Goal: Information Seeking & Learning: Learn about a topic

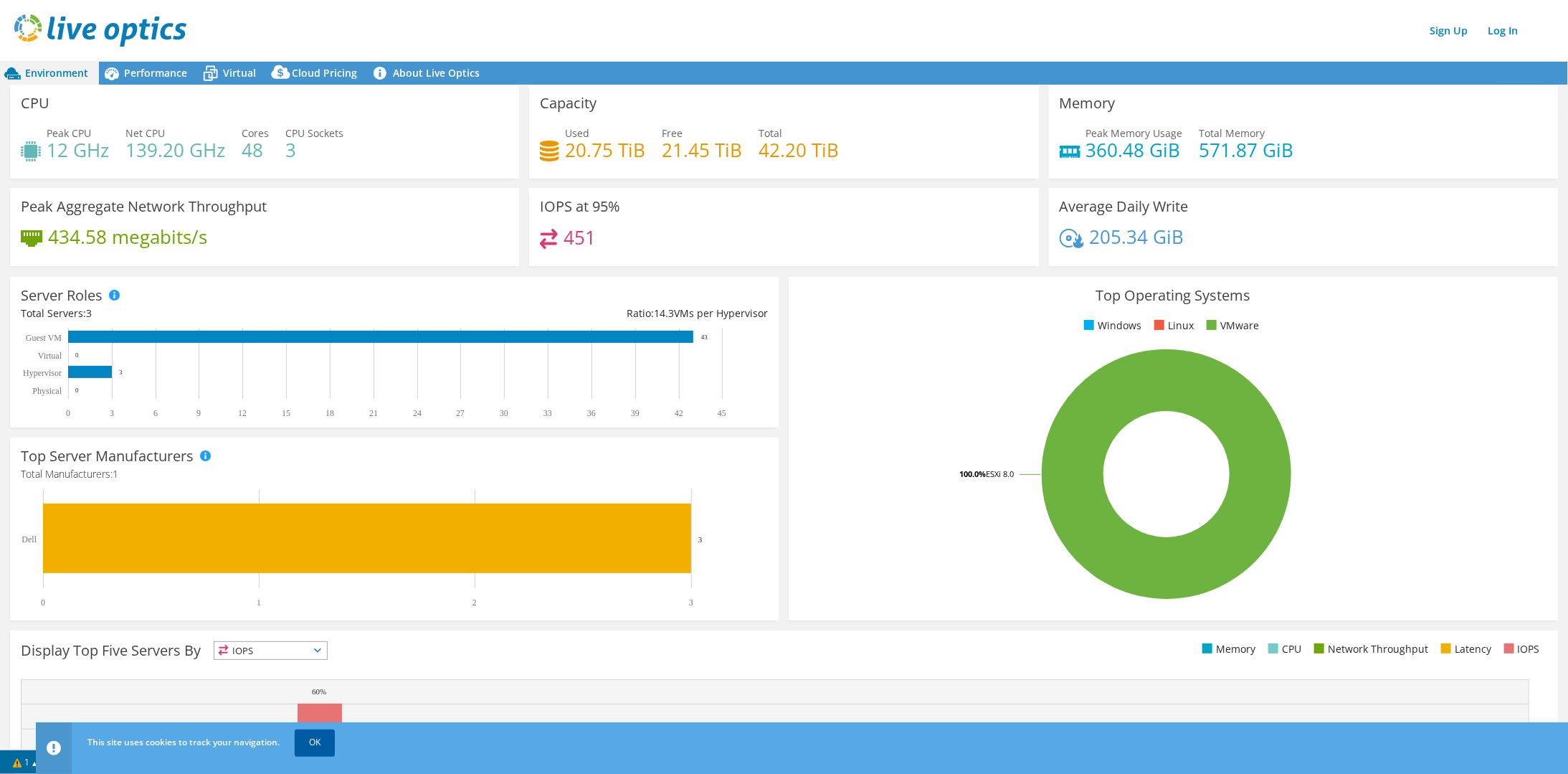
click at [322, 745] on link "OK" at bounding box center [314, 742] width 40 height 26
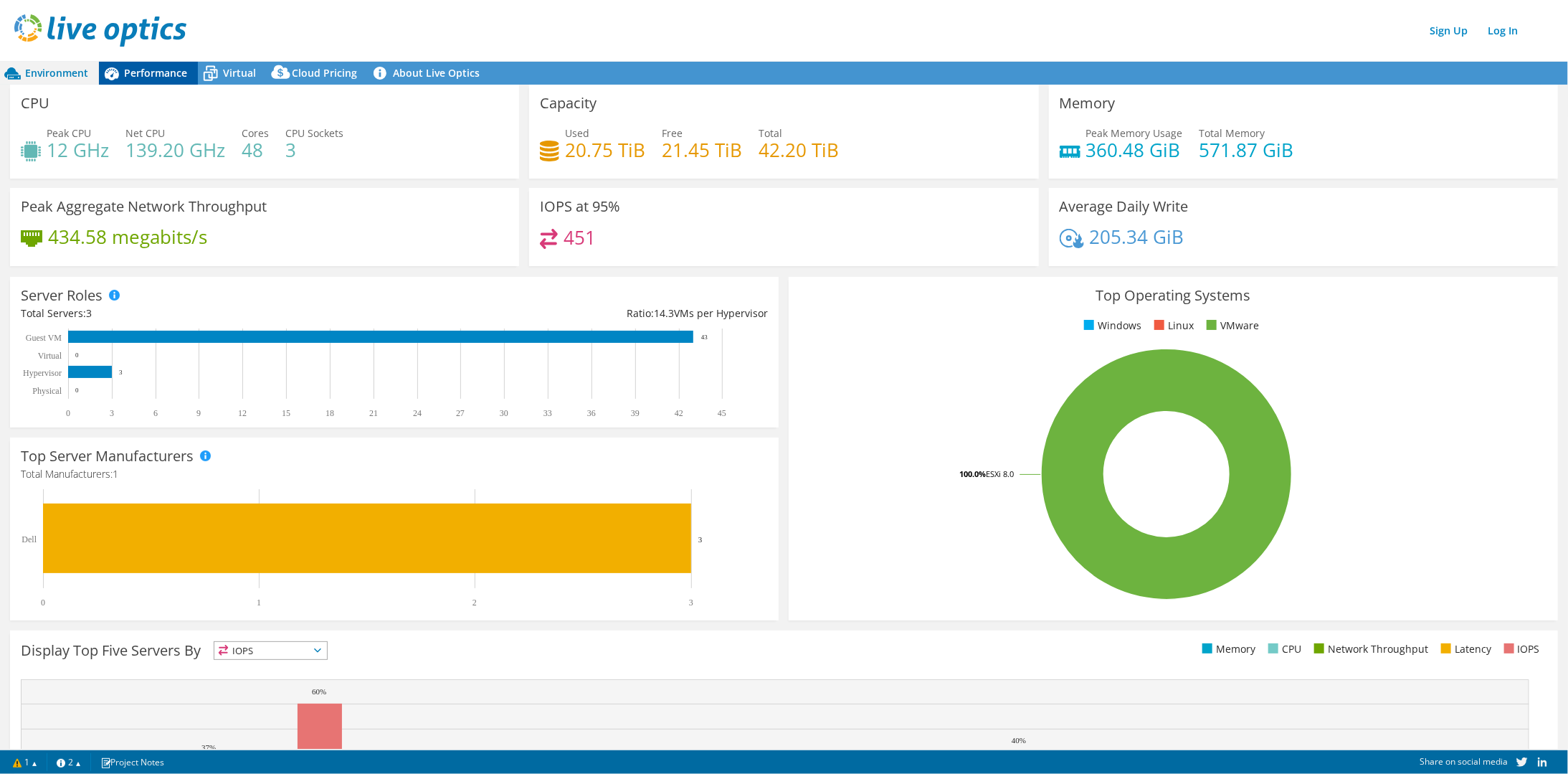
click at [164, 82] on div "Performance" at bounding box center [148, 73] width 99 height 23
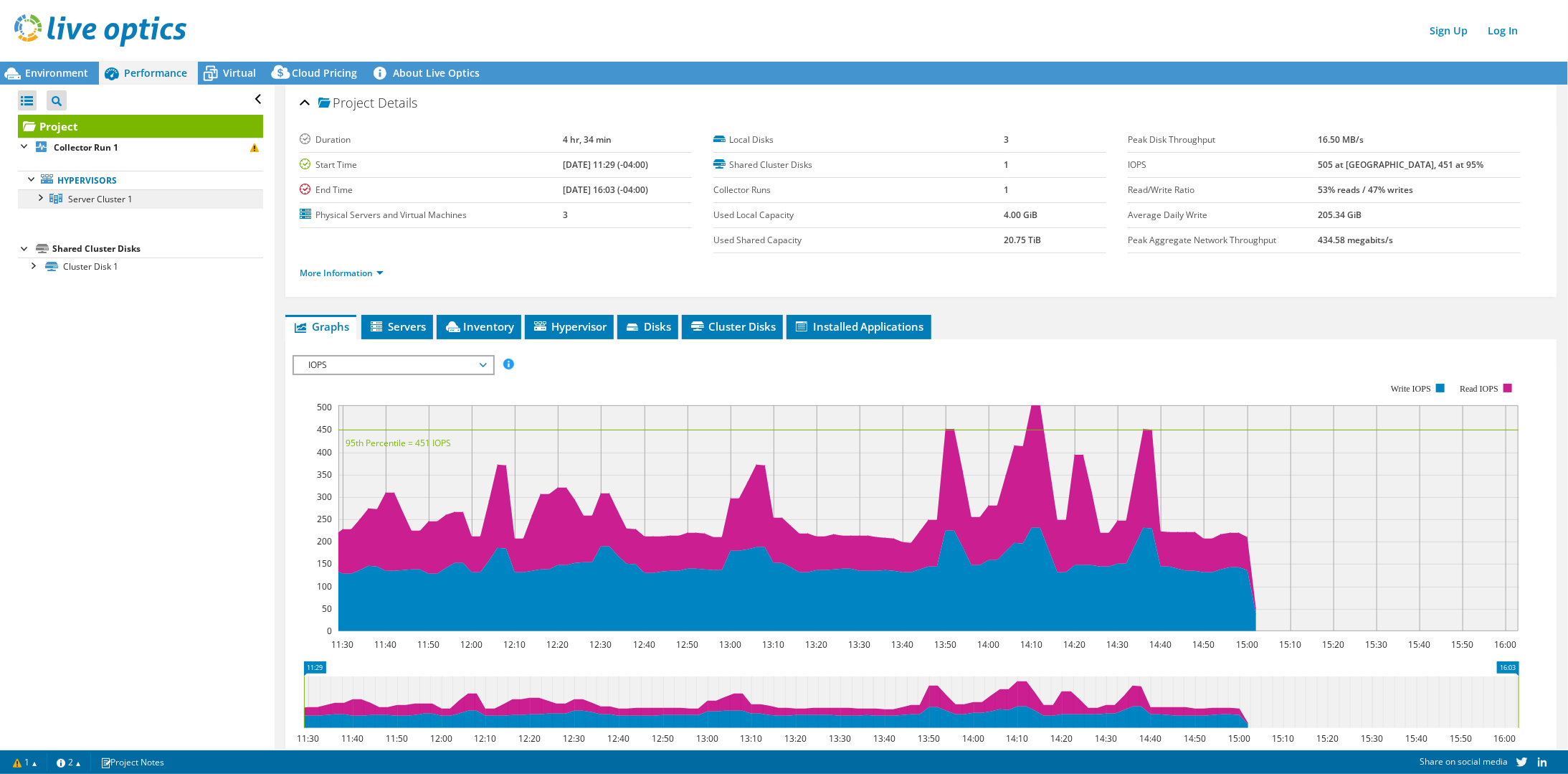
click at [95, 193] on span "Server Cluster 1" at bounding box center [100, 199] width 64 height 12
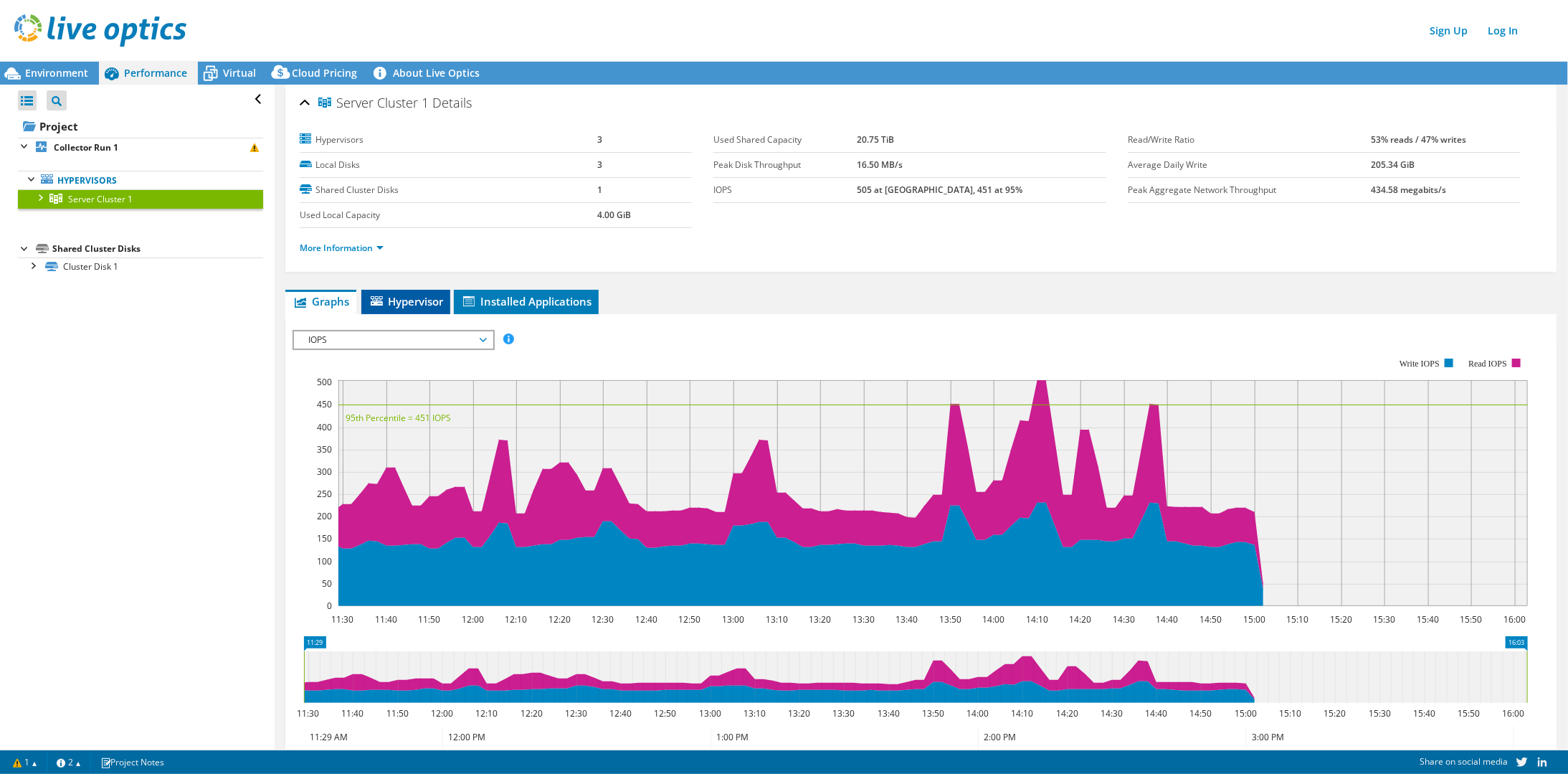
click at [416, 304] on span "Hypervisor" at bounding box center [406, 301] width 75 height 15
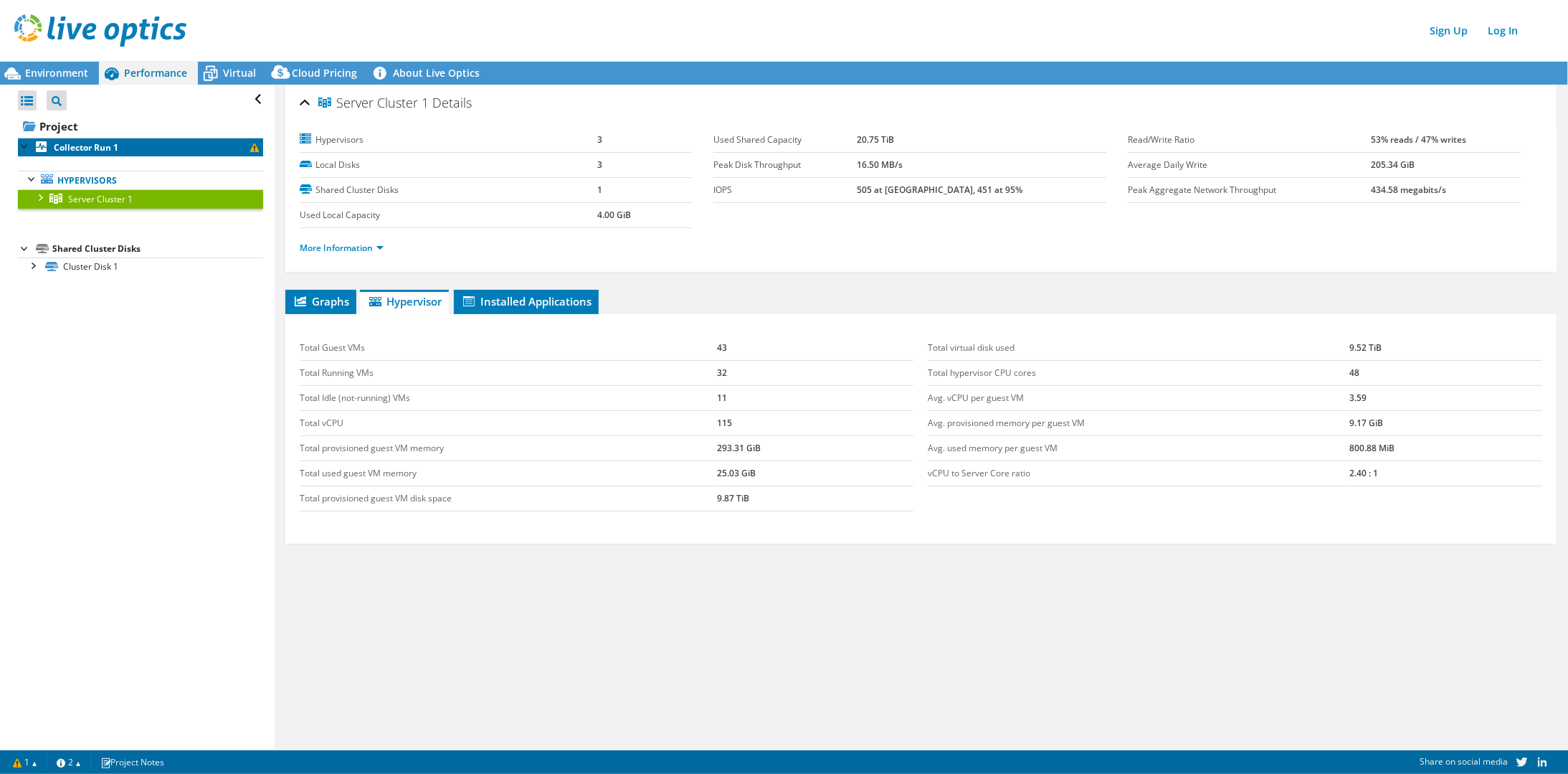
click at [86, 145] on b "Collector Run 1" at bounding box center [86, 147] width 64 height 12
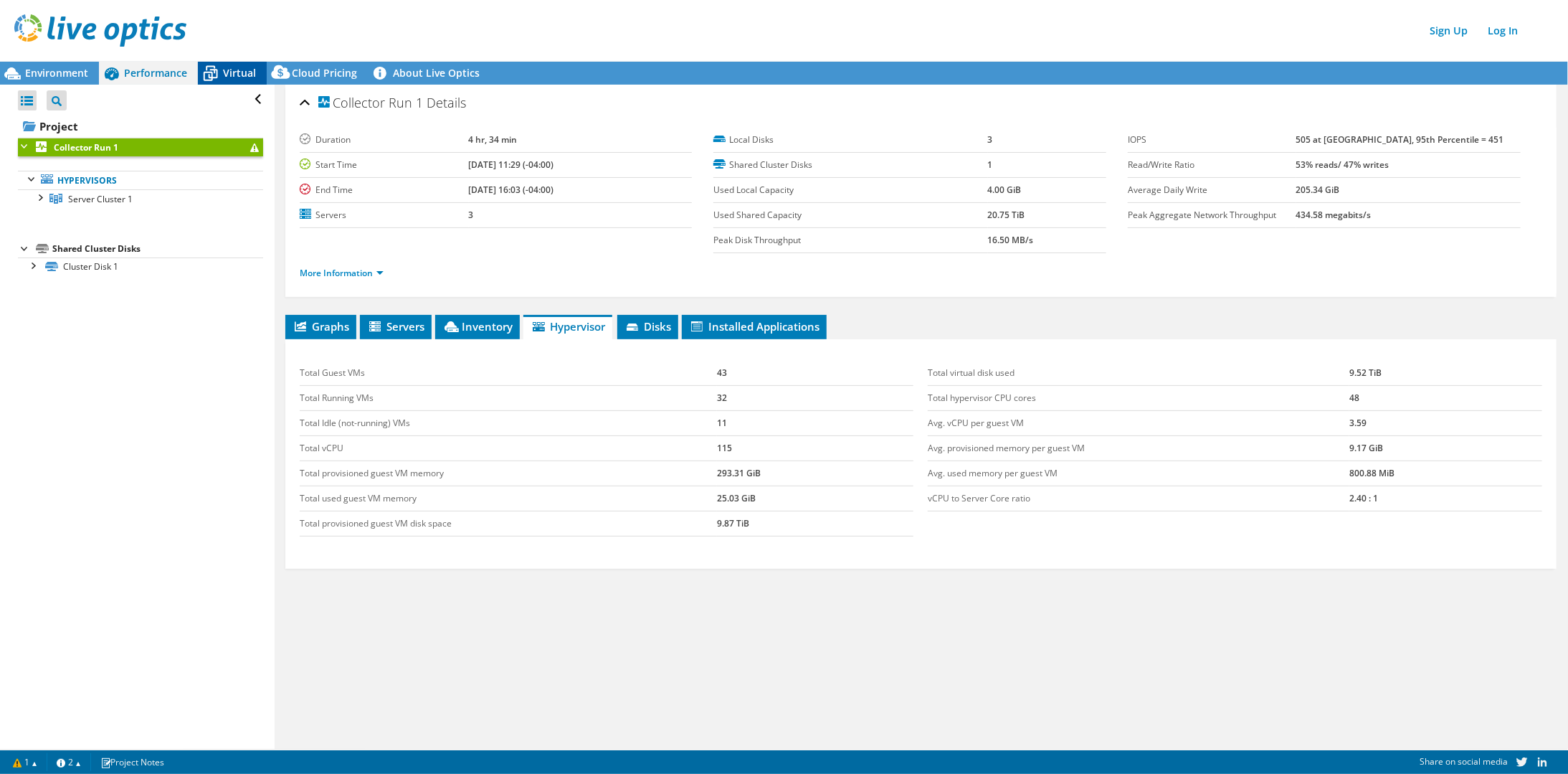
click at [241, 78] on span "Virtual" at bounding box center [239, 73] width 33 height 14
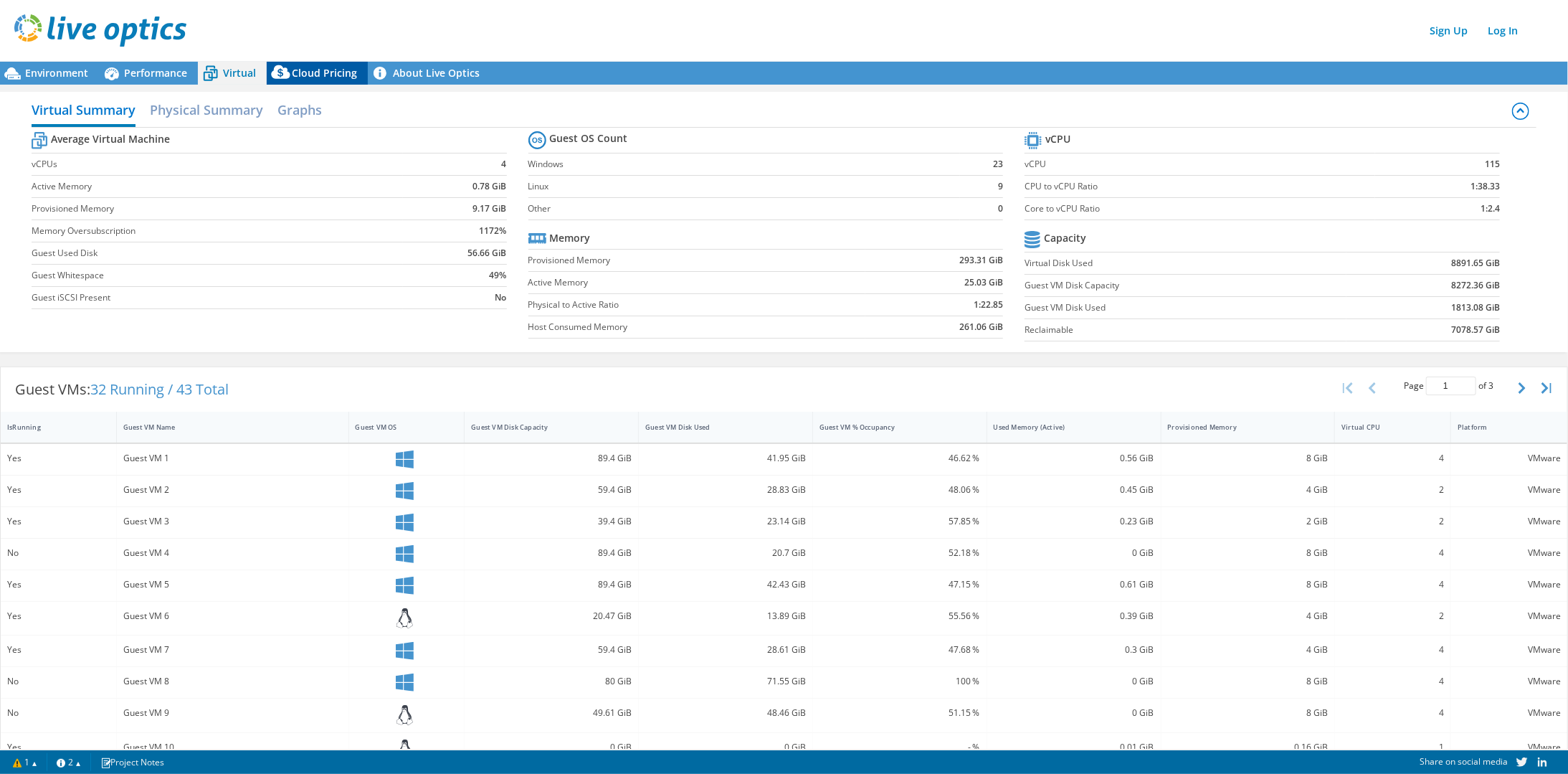
click at [339, 72] on span "Cloud Pricing" at bounding box center [324, 73] width 65 height 14
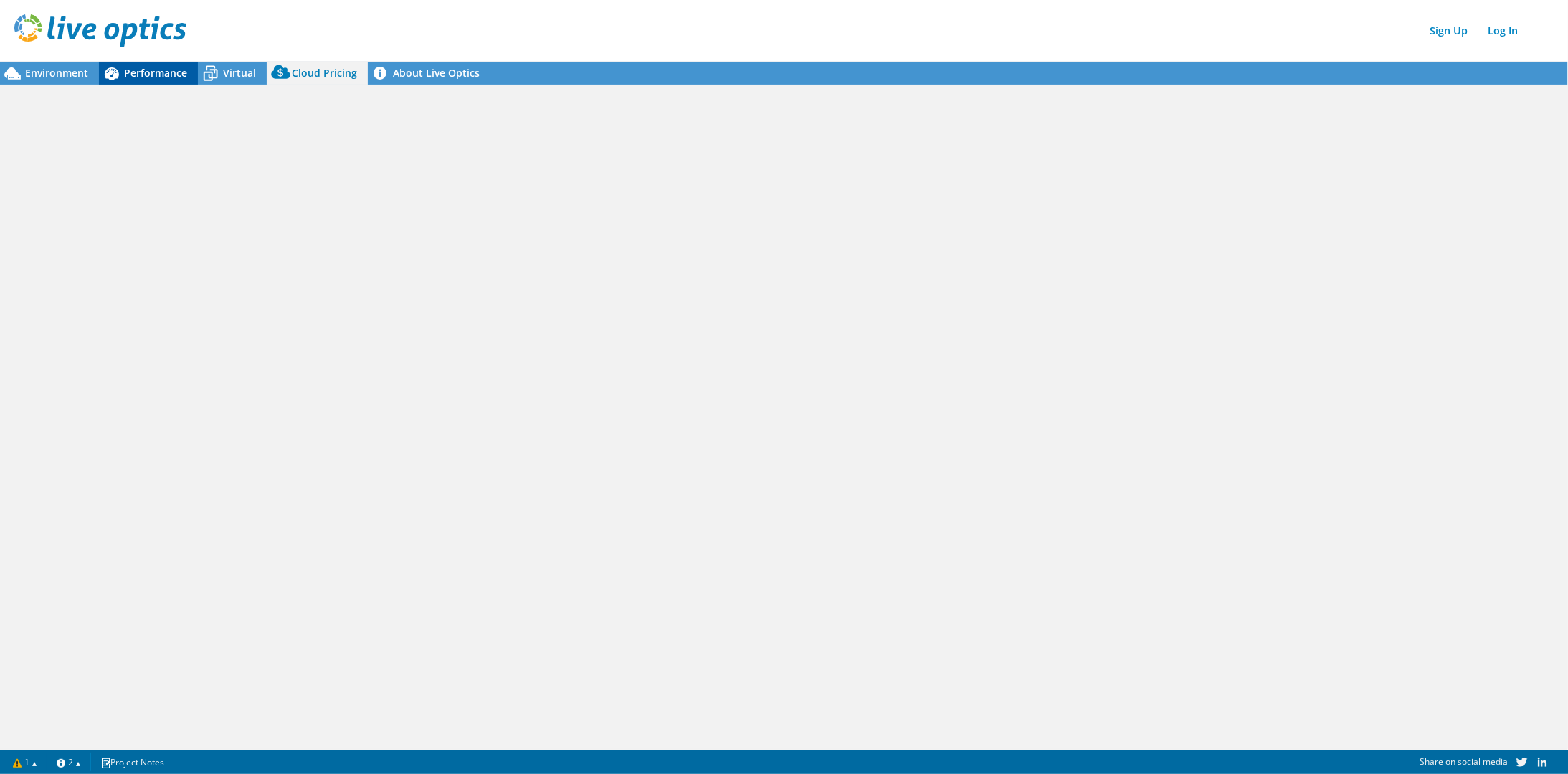
click at [177, 75] on span "Performance" at bounding box center [156, 73] width 63 height 14
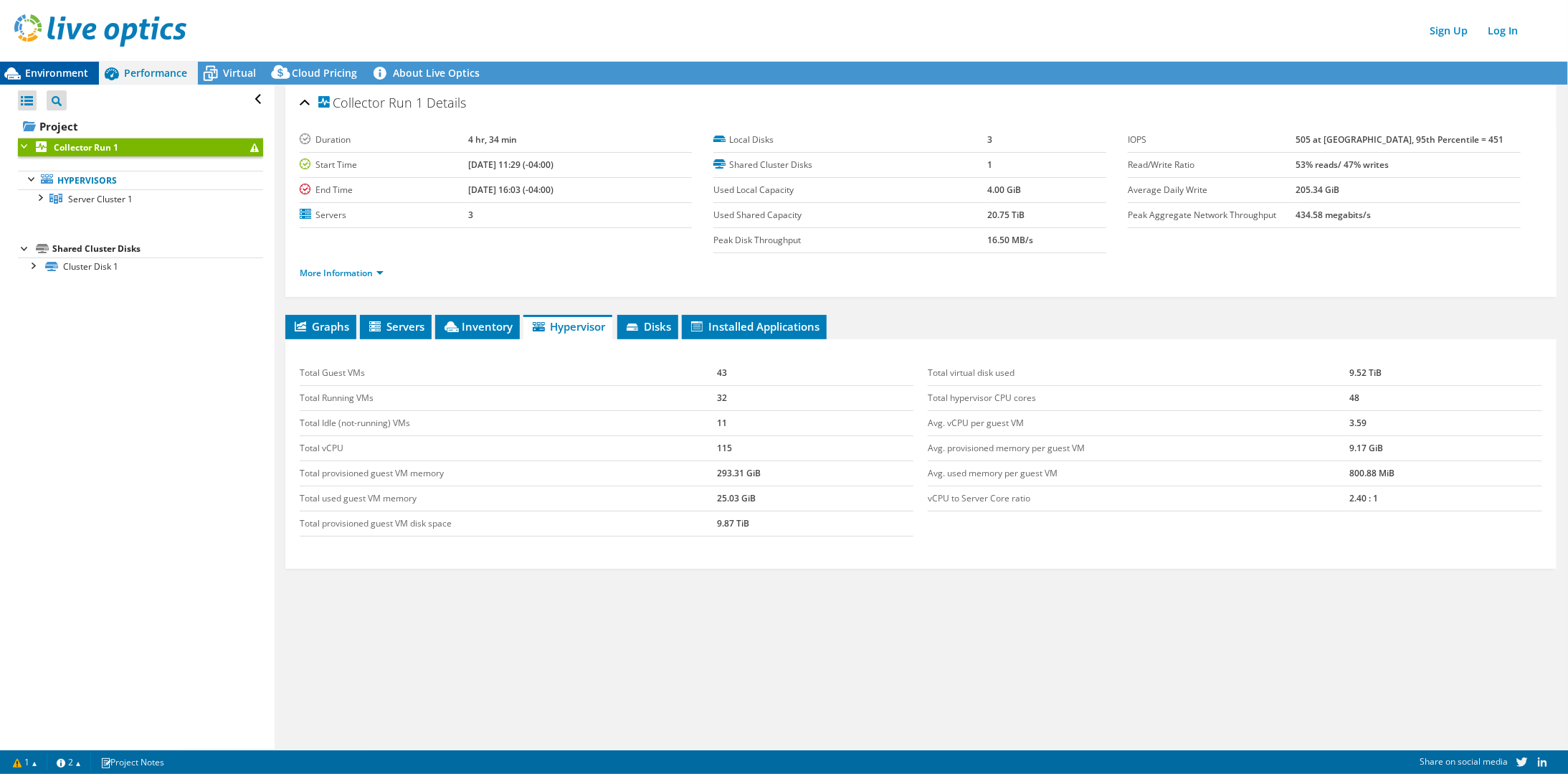
click at [43, 70] on span "Environment" at bounding box center [56, 73] width 63 height 14
